Goal: Transaction & Acquisition: Purchase product/service

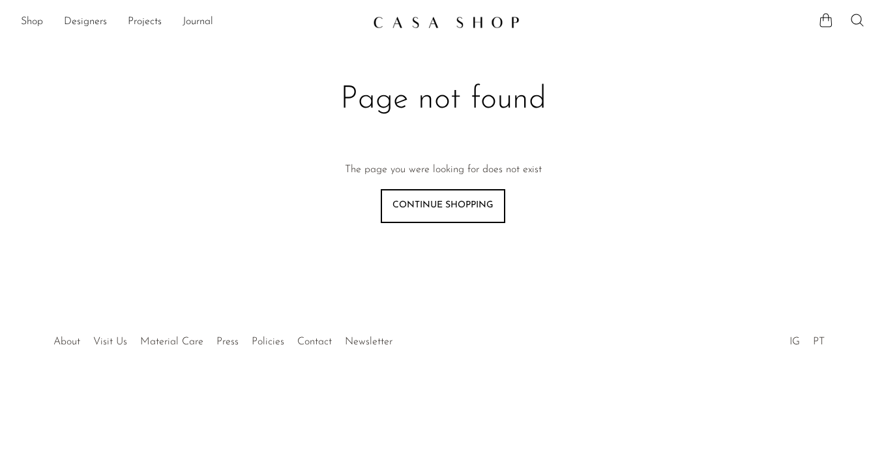
click at [421, 28] on img at bounding box center [446, 22] width 147 height 13
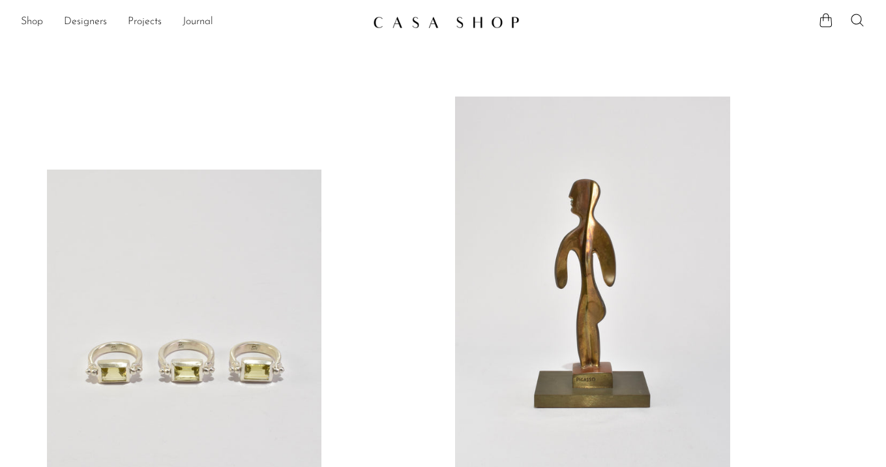
click at [855, 20] on icon at bounding box center [858, 20] width 16 height 16
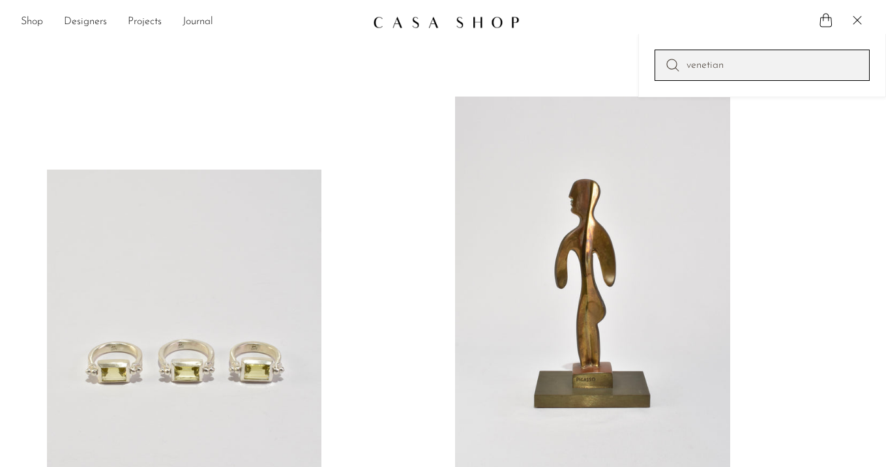
type input "venetian"
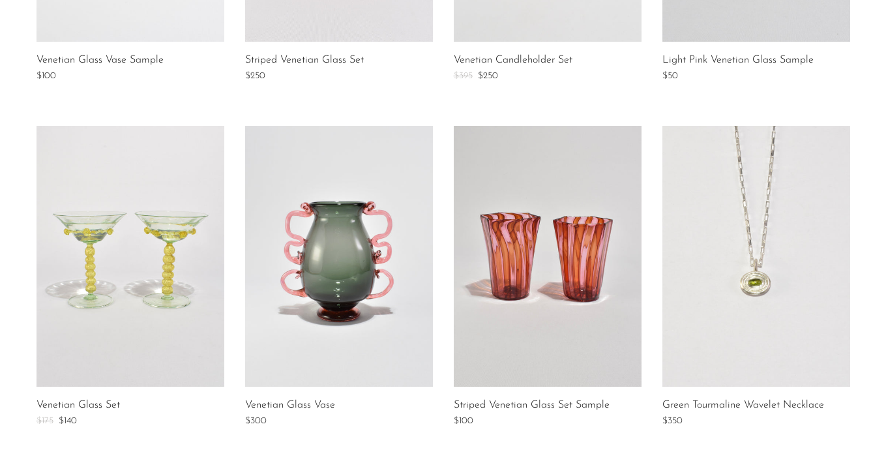
scroll to position [70, 0]
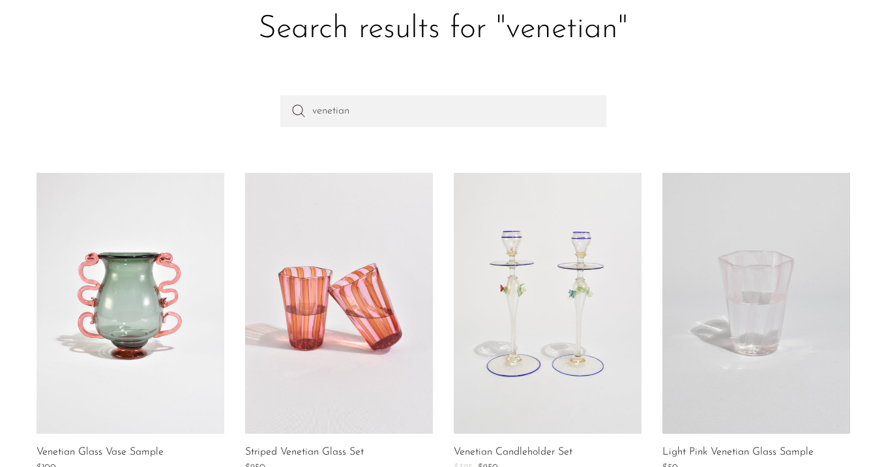
click at [134, 232] on link at bounding box center [131, 303] width 188 height 261
